Goal: Obtain resource: Download file/media

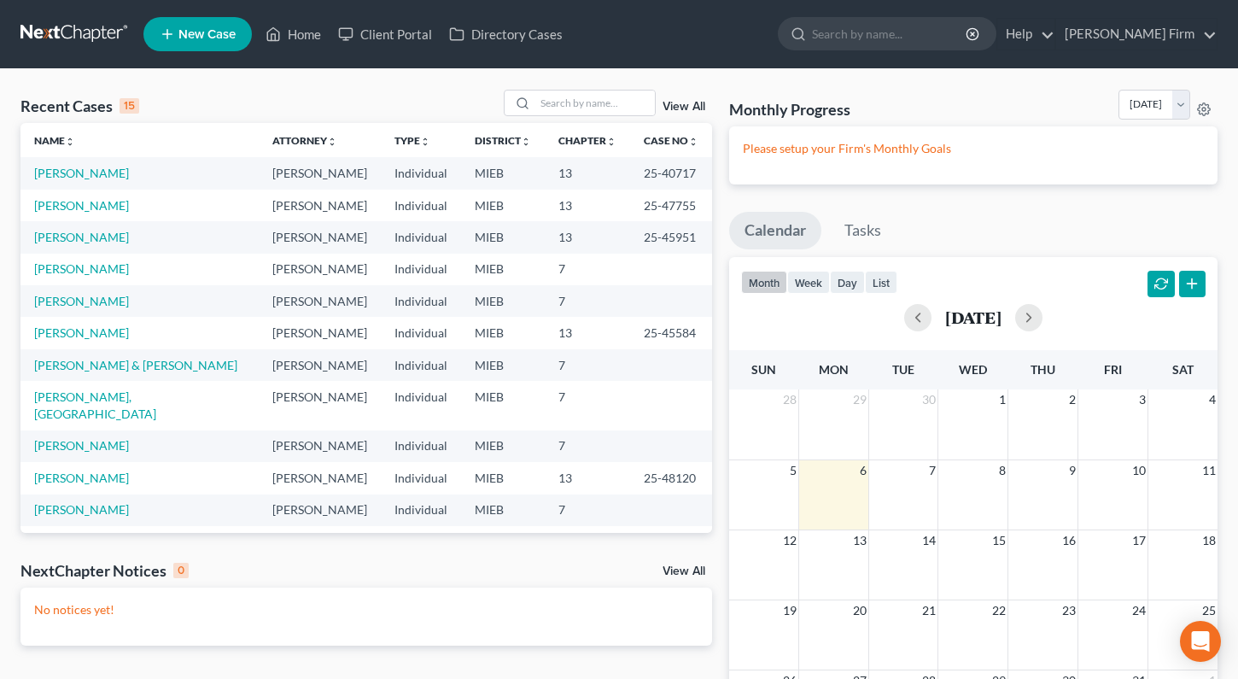
click at [195, 29] on span "New Case" at bounding box center [206, 34] width 57 height 13
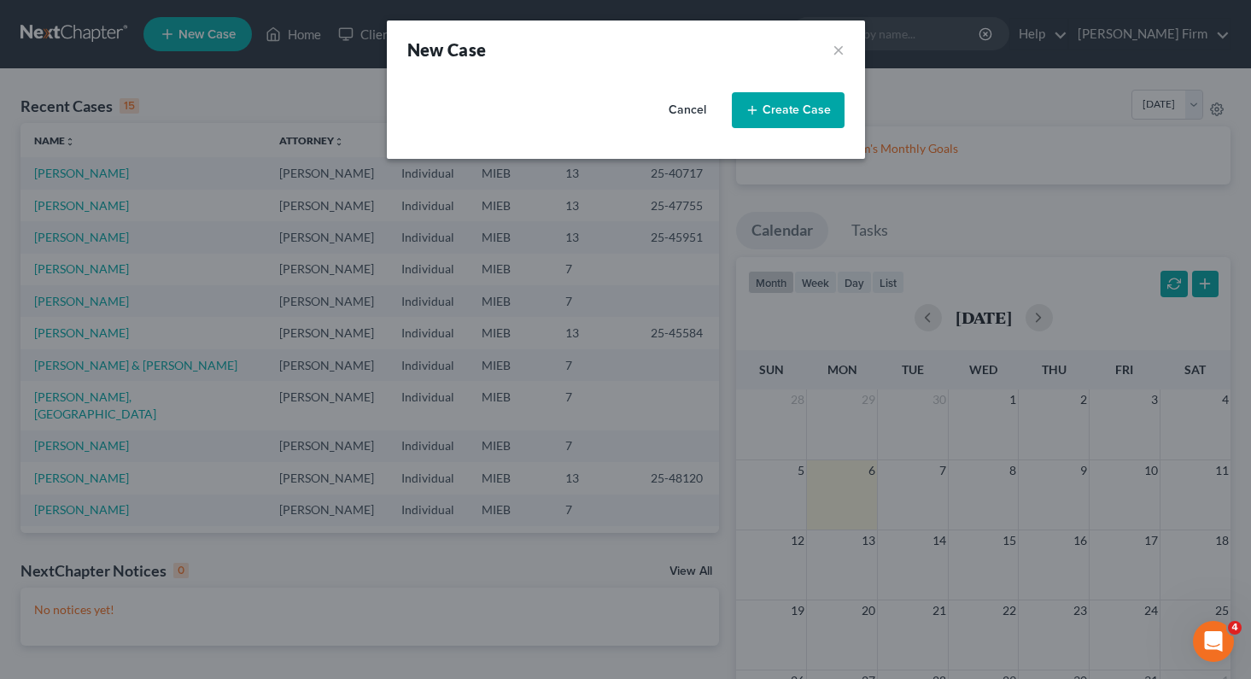
select select "40"
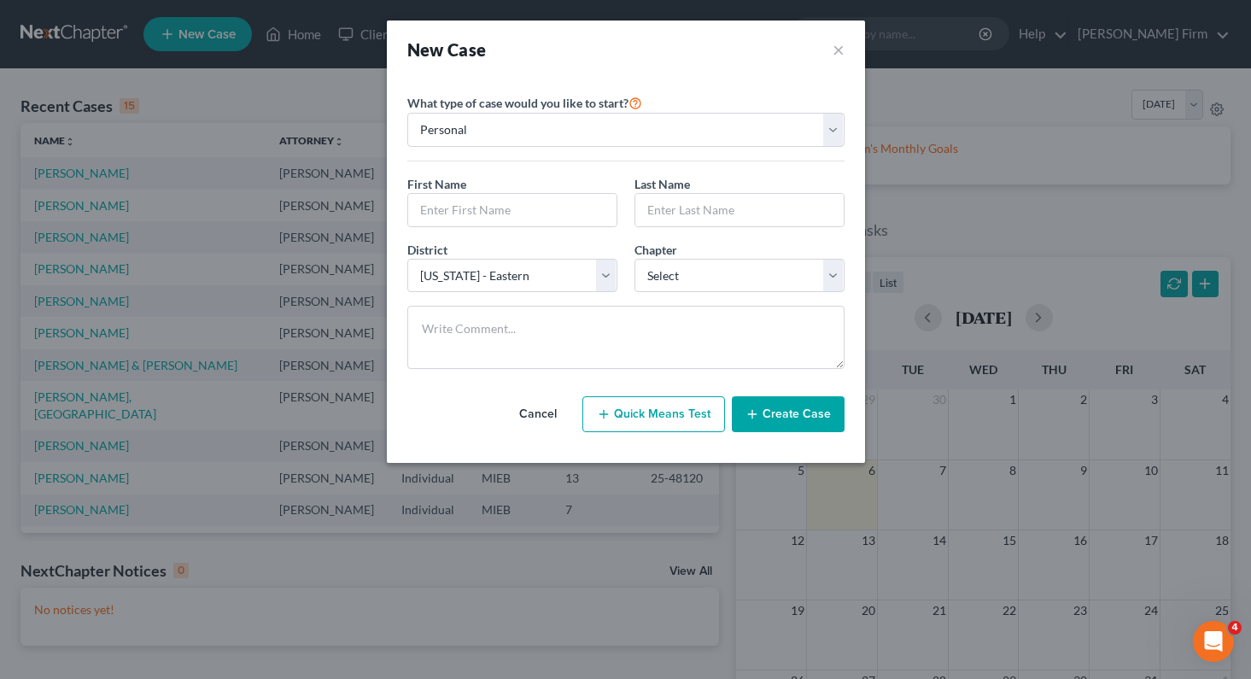
click at [553, 407] on button "Cancel" at bounding box center [537, 414] width 75 height 34
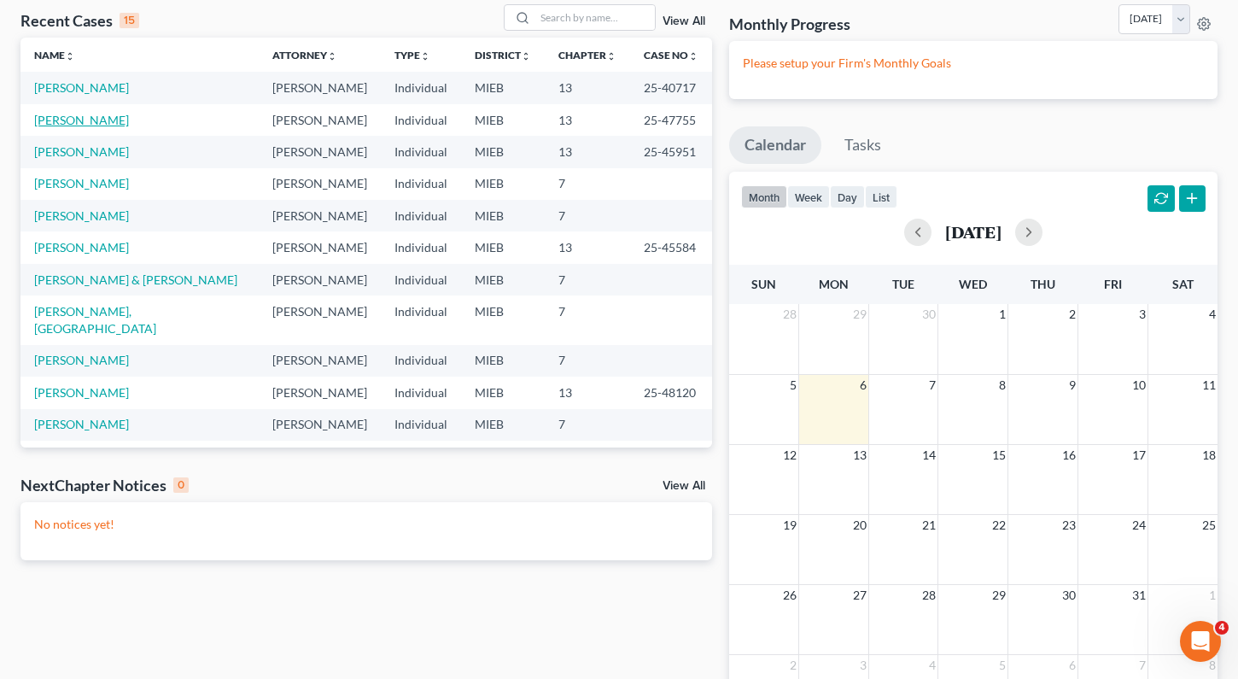
click at [95, 122] on link "[PERSON_NAME]" at bounding box center [81, 120] width 95 height 15
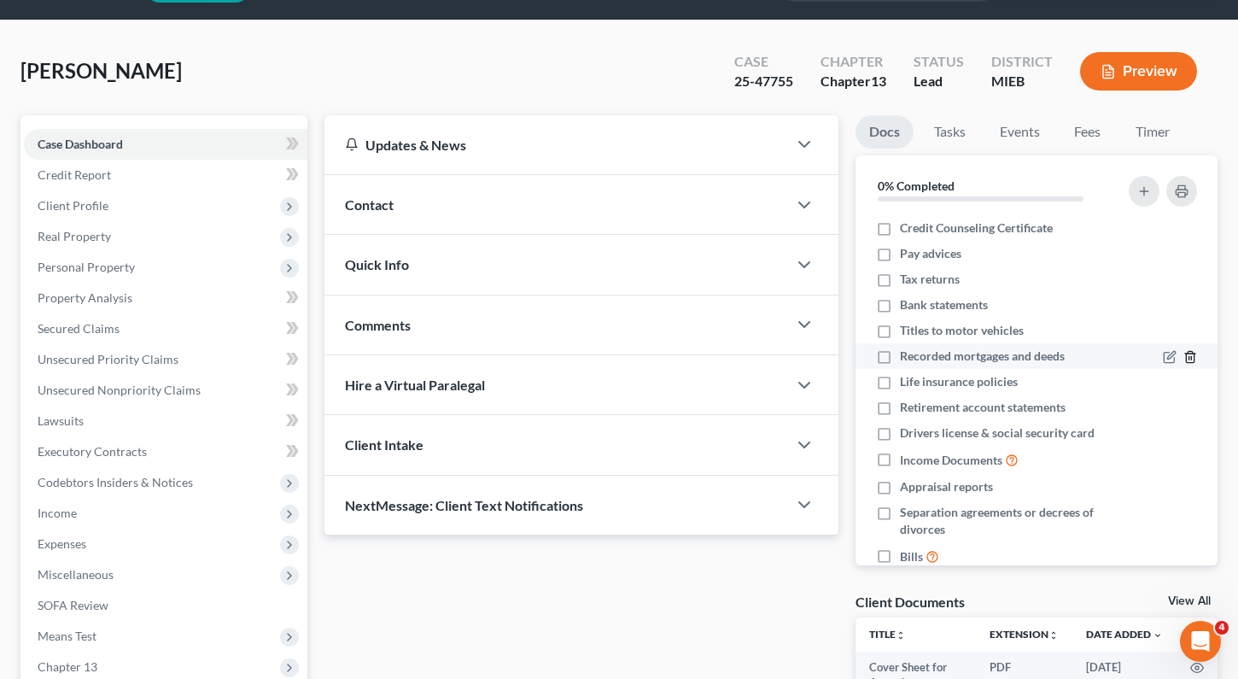
scroll to position [32, 0]
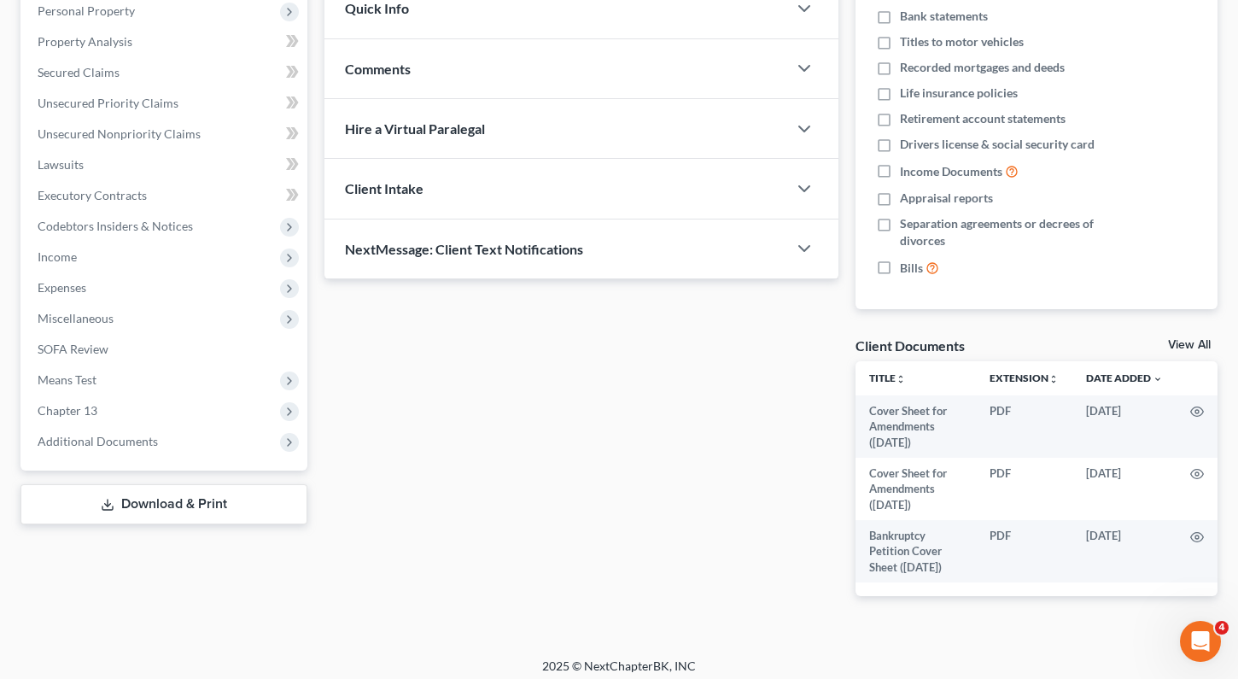
click at [186, 491] on link "Download & Print" at bounding box center [163, 504] width 287 height 40
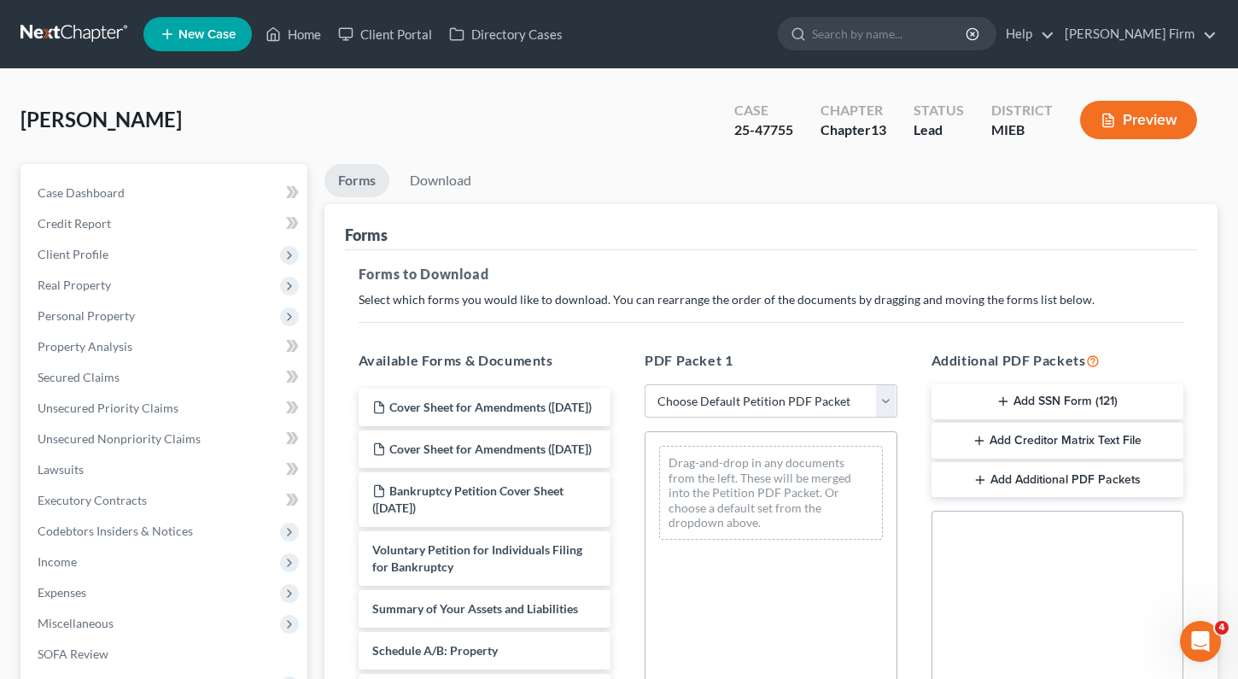
click at [1044, 429] on button "Add Creditor Matrix Text File" at bounding box center [1057, 441] width 253 height 36
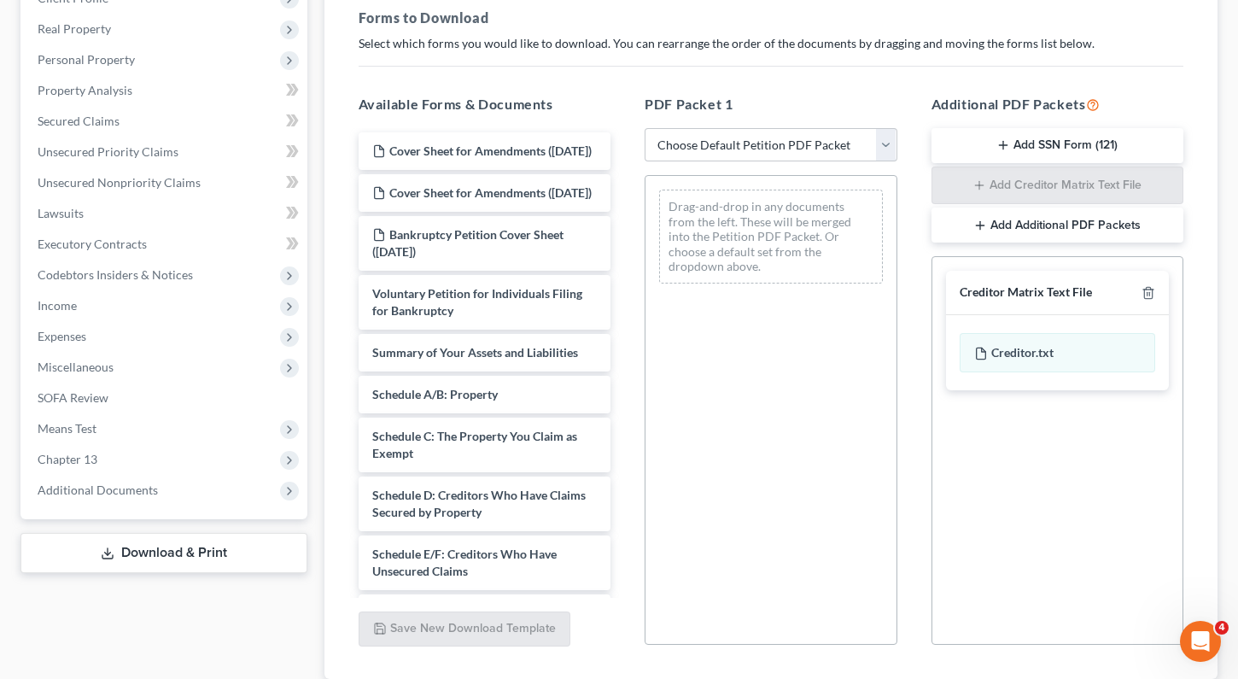
scroll to position [376, 0]
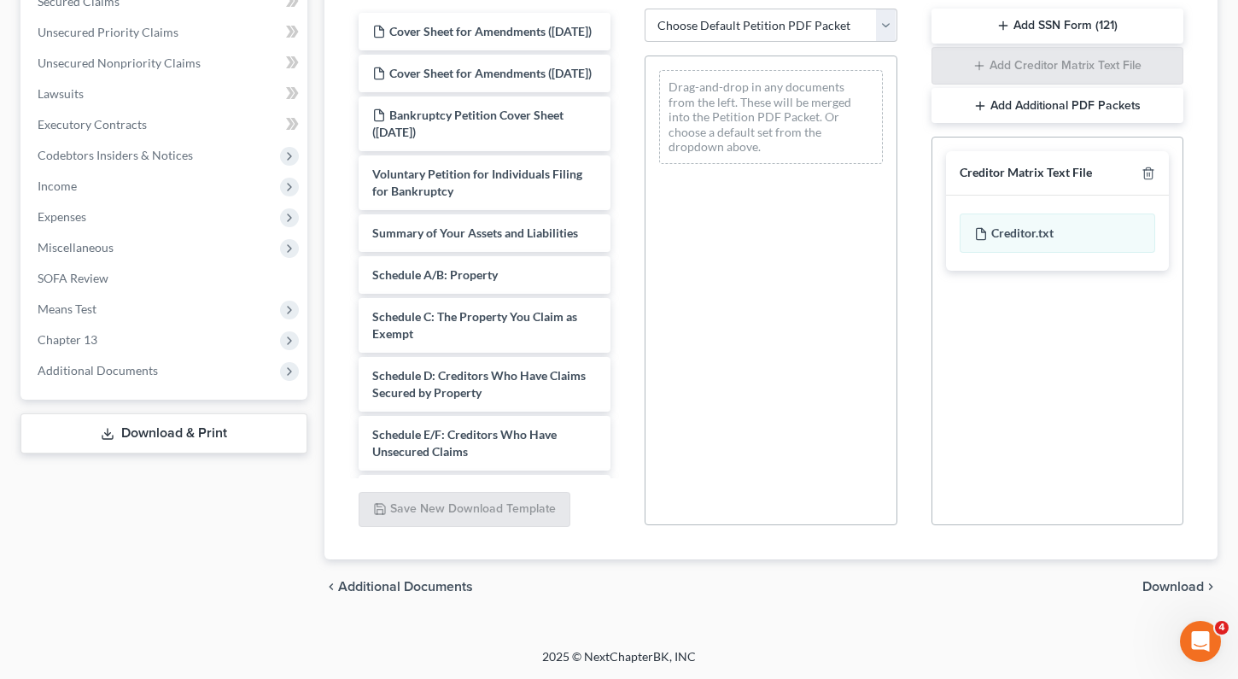
click at [1159, 595] on div "chevron_left Additional Documents Download chevron_right" at bounding box center [771, 586] width 894 height 55
click at [1160, 588] on span "Download" at bounding box center [1172, 587] width 61 height 14
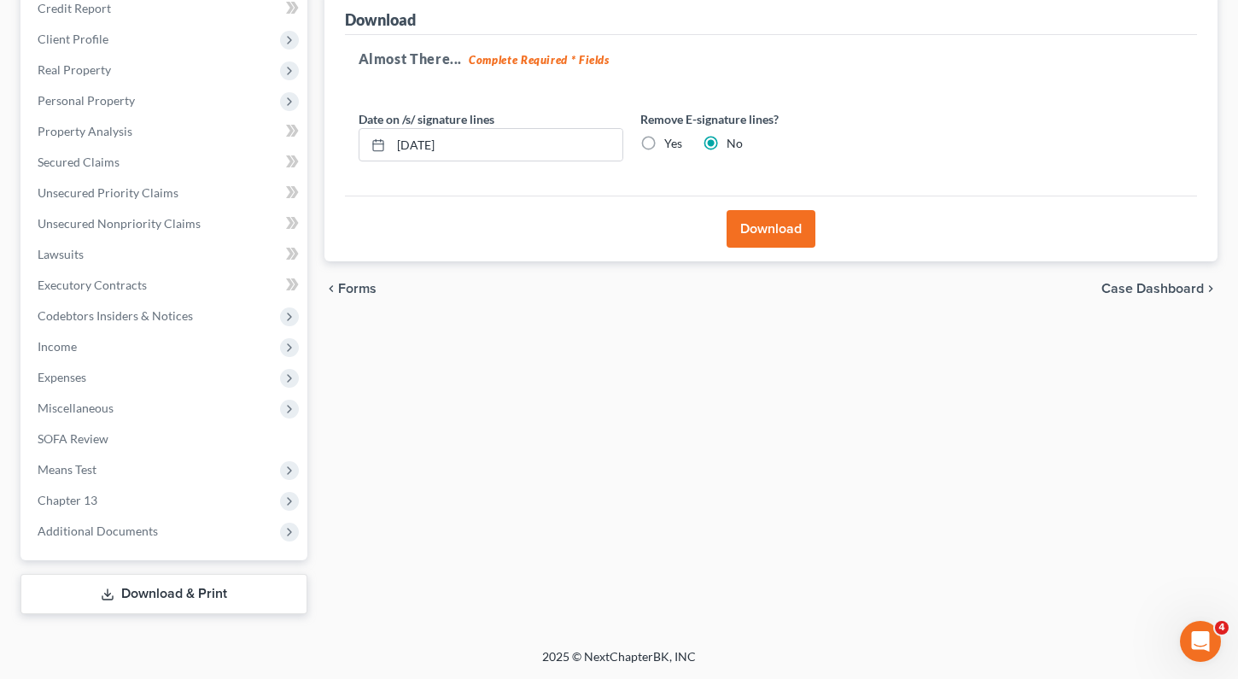
scroll to position [215, 0]
click at [784, 229] on button "Download" at bounding box center [770, 229] width 89 height 38
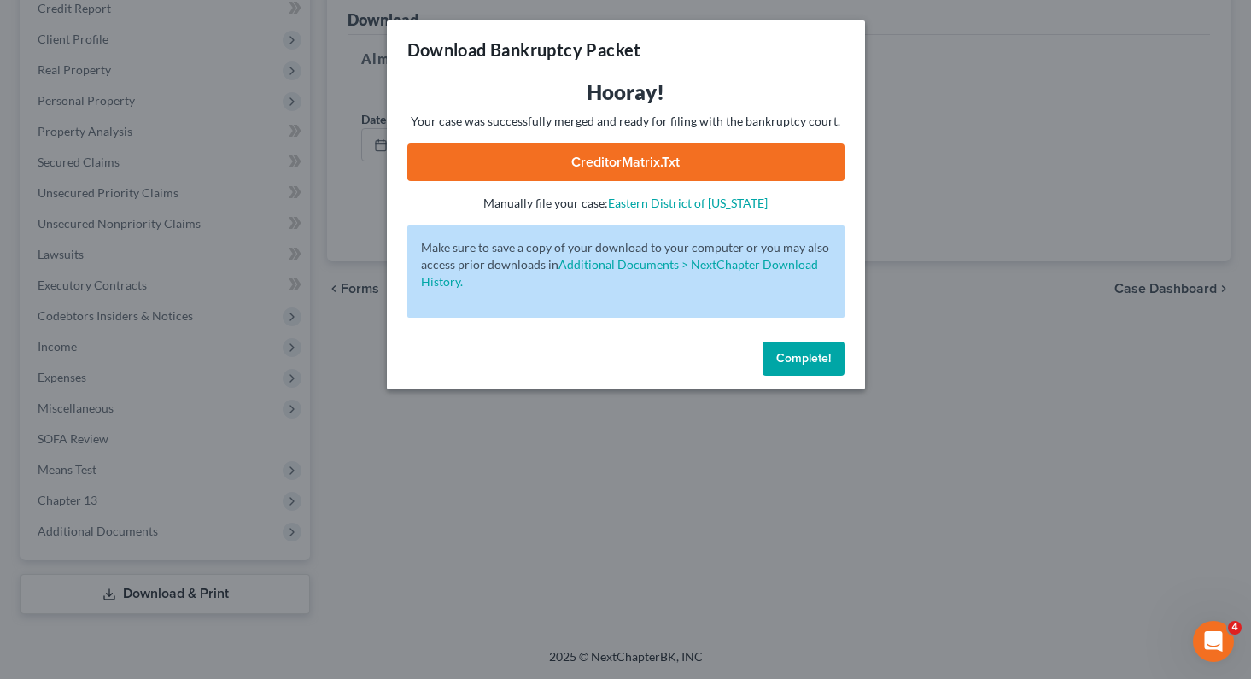
click at [551, 156] on link "CreditorMatrix.txt" at bounding box center [625, 162] width 437 height 38
click at [798, 365] on button "Complete!" at bounding box center [803, 358] width 82 height 34
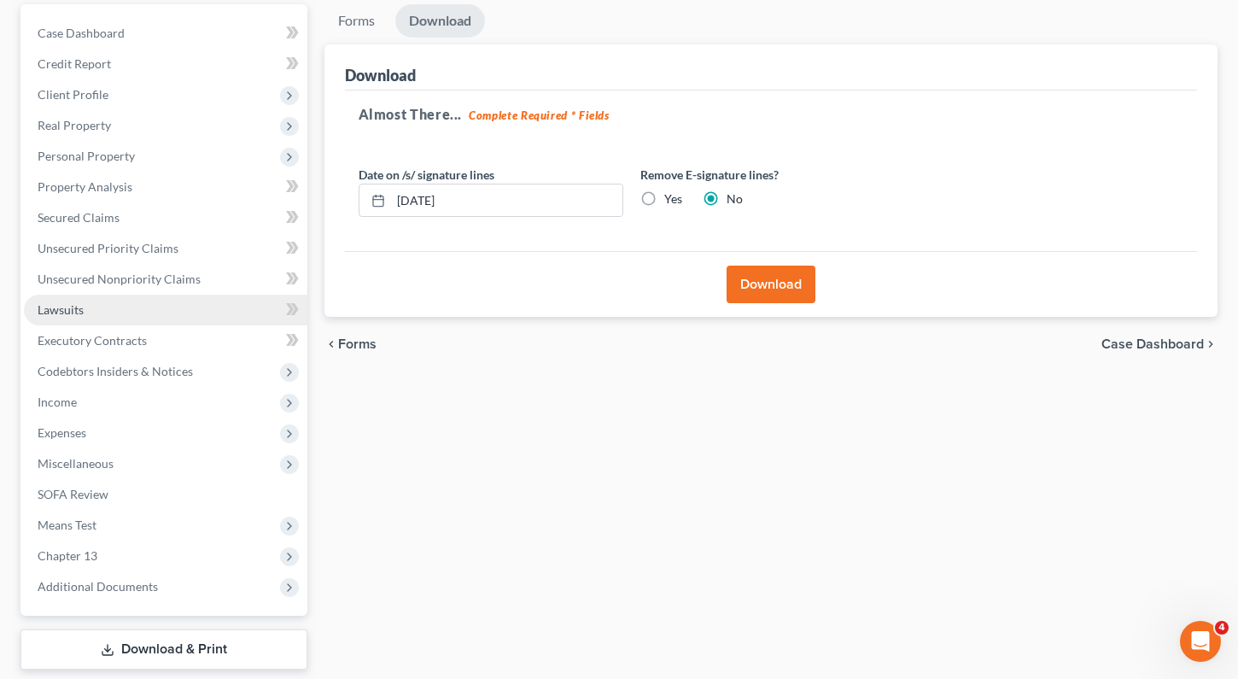
scroll to position [130, 0]
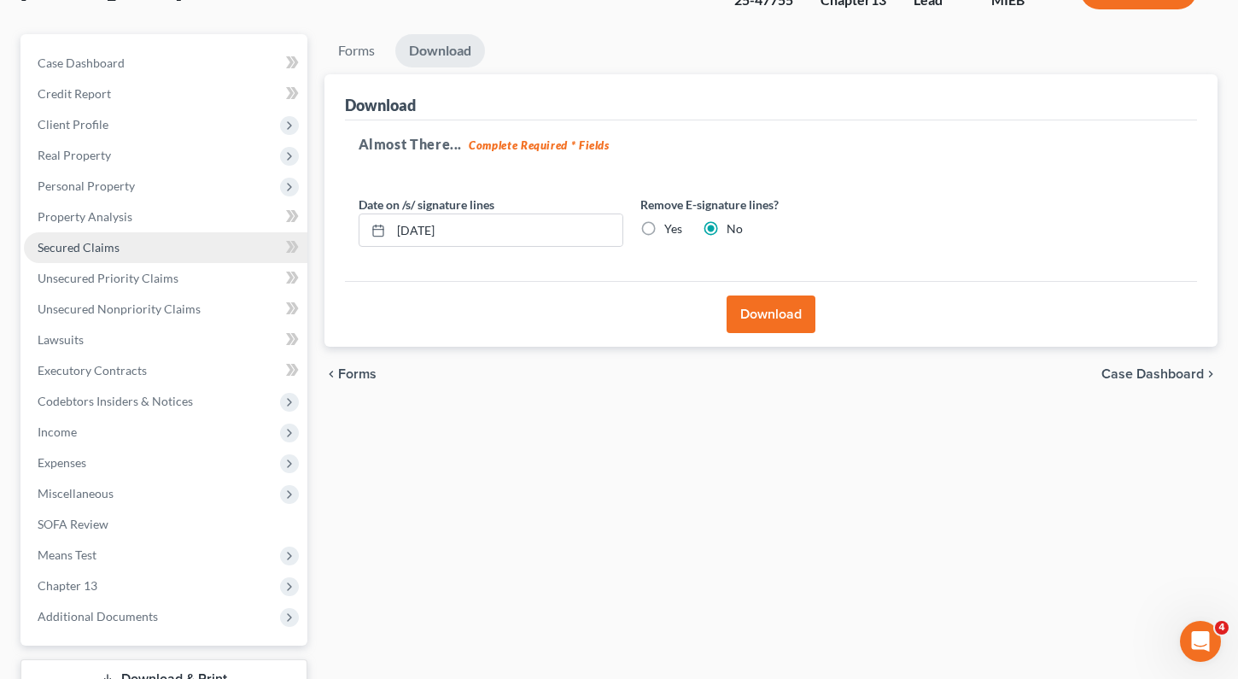
click at [175, 237] on link "Secured Claims" at bounding box center [165, 247] width 283 height 31
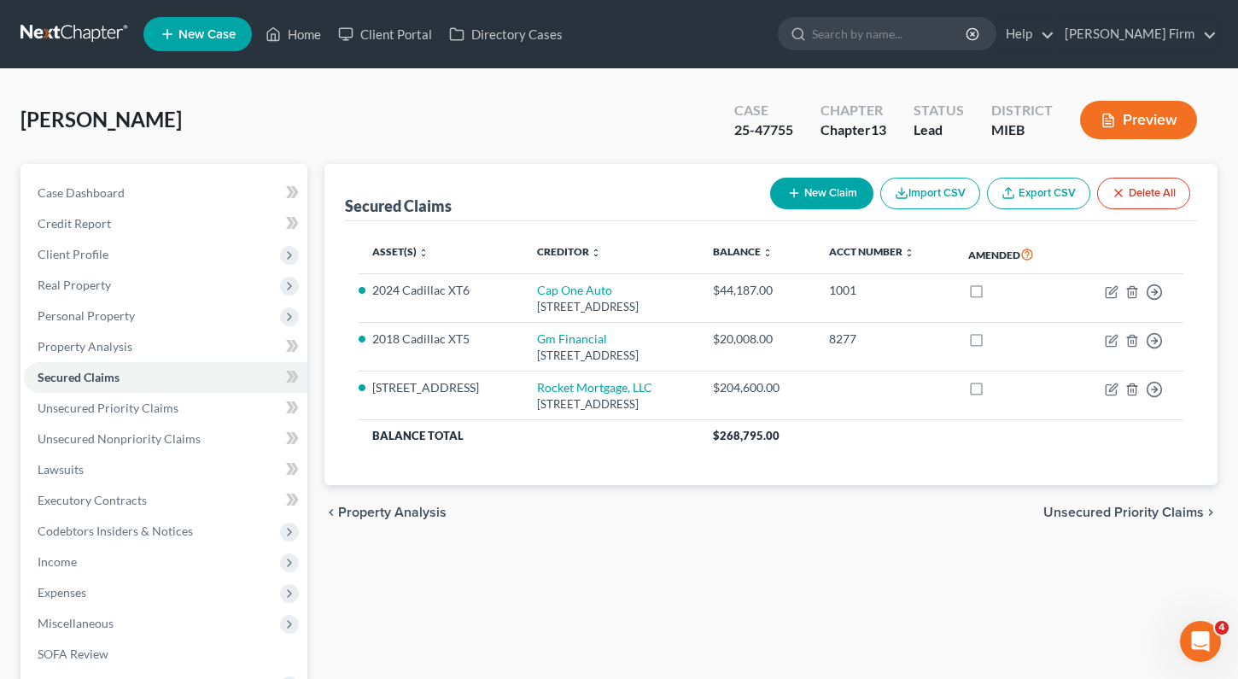
click at [86, 40] on link at bounding box center [74, 34] width 109 height 31
